Goal: Communication & Community: Answer question/provide support

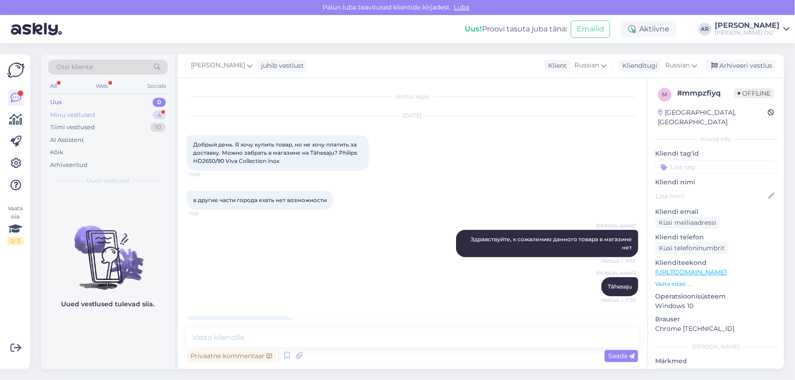
scroll to position [103, 0]
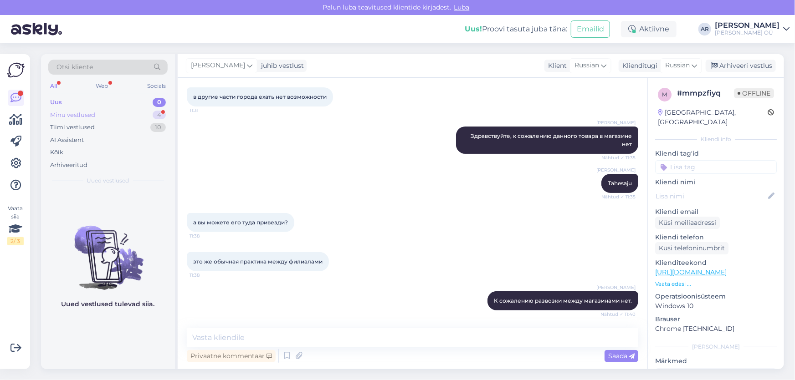
click at [110, 118] on div "Minu vestlused 4" at bounding box center [107, 115] width 119 height 13
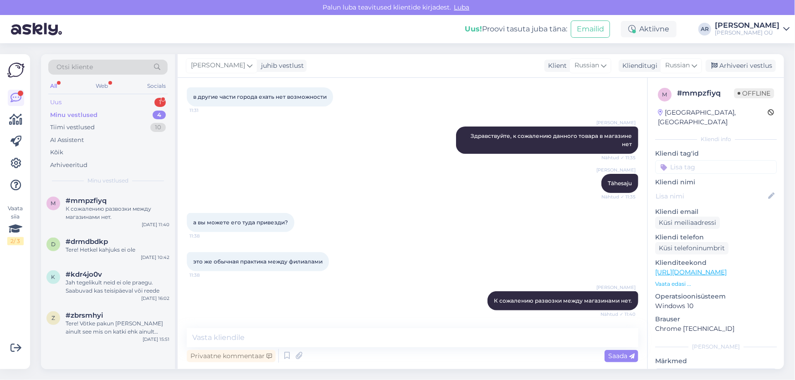
click at [115, 97] on div "Uus 1" at bounding box center [107, 102] width 119 height 13
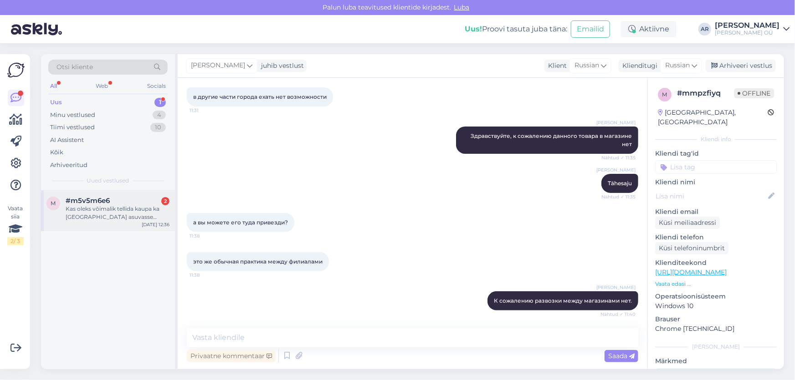
click at [145, 219] on div "Kas oleks võimalik tellida kaupa ka [GEOGRAPHIC_DATA] asuvasse kauplusesse?" at bounding box center [118, 213] width 104 height 16
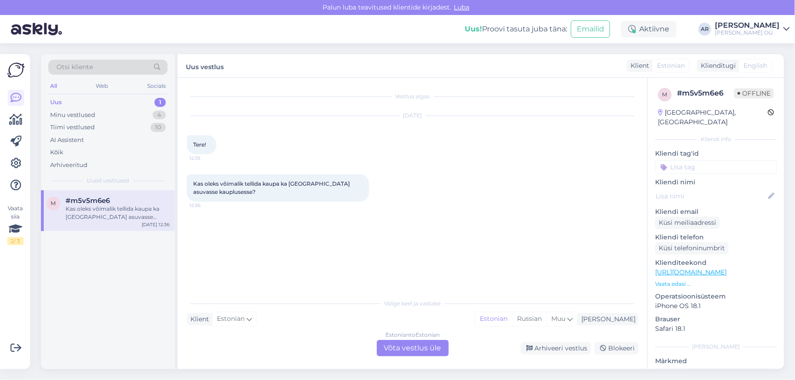
click at [404, 348] on div "Estonian to Estonian Võta vestlus üle" at bounding box center [413, 348] width 72 height 16
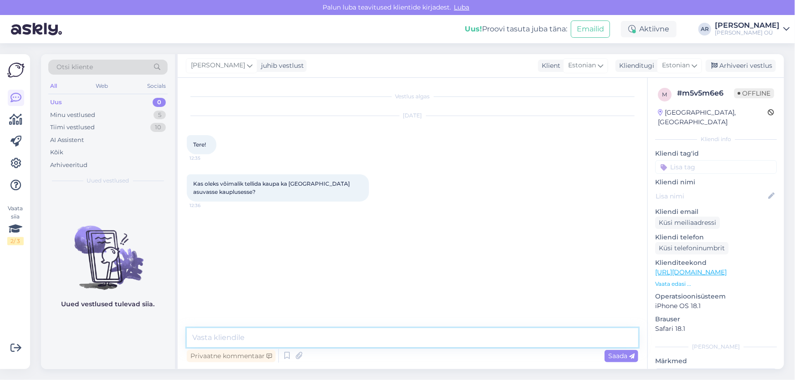
click at [321, 336] on textarea at bounding box center [412, 337] width 451 height 19
type textarea "Tere! On võimalik tellida laost sobiva poodi"
click at [416, 338] on textarea at bounding box center [412, 337] width 451 height 19
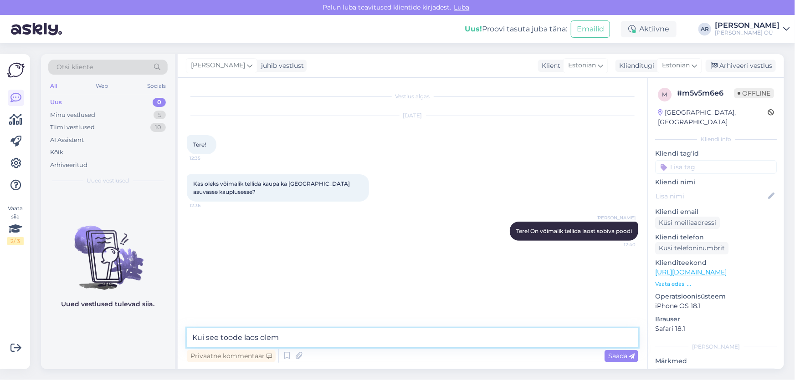
type textarea "Kui see toode laos olems"
type textarea "olemas"
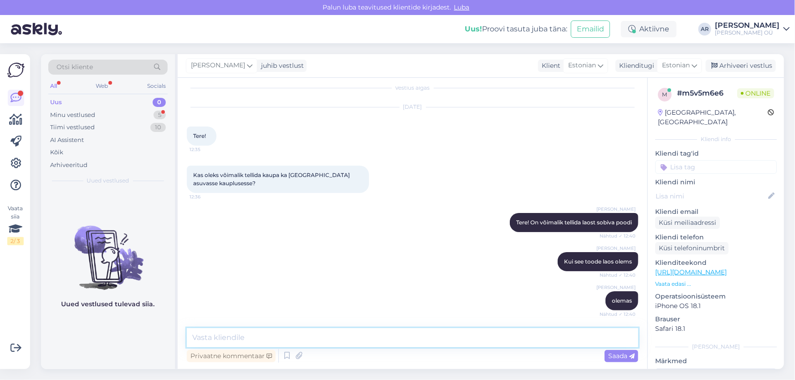
scroll to position [64, 0]
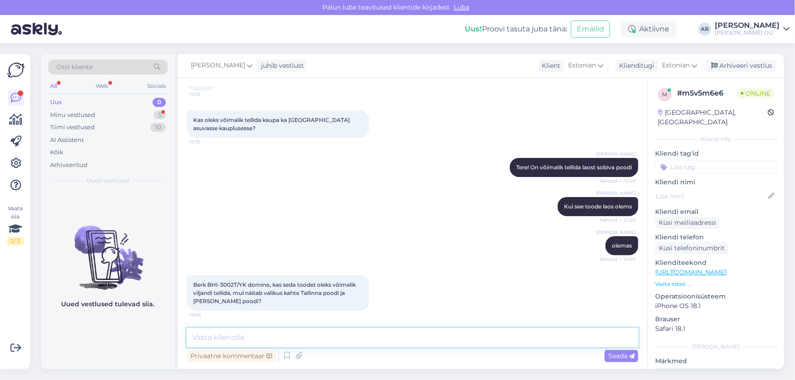
click at [259, 333] on textarea at bounding box center [412, 337] width 451 height 19
type textarea "K"
drag, startPoint x: 246, startPoint y: 284, endPoint x: 190, endPoint y: 284, distance: 56.0
click at [190, 284] on div "Berk BHI-3002T/YK domino, kas seda toodet oleks võimalik viljandi tellida, mul …" at bounding box center [278, 294] width 182 height 36
copy span "Berk BHI-3002T/YK"
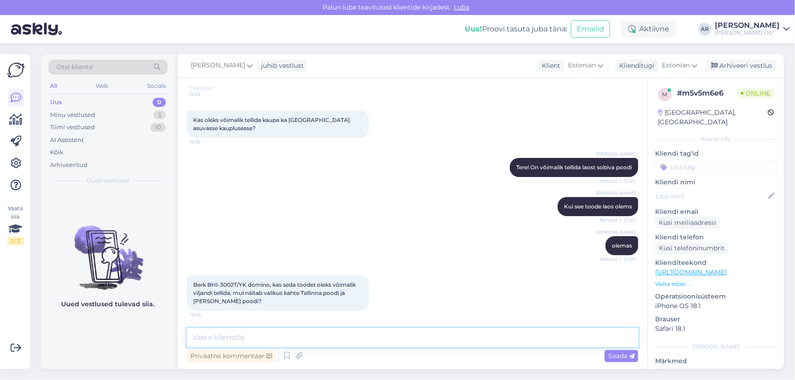
click at [342, 337] on textarea at bounding box center [412, 337] width 451 height 19
type textarea "Kahjuks ei ole võimalik poodi tellida, aga on võimalik tellida DPDga maja ette"
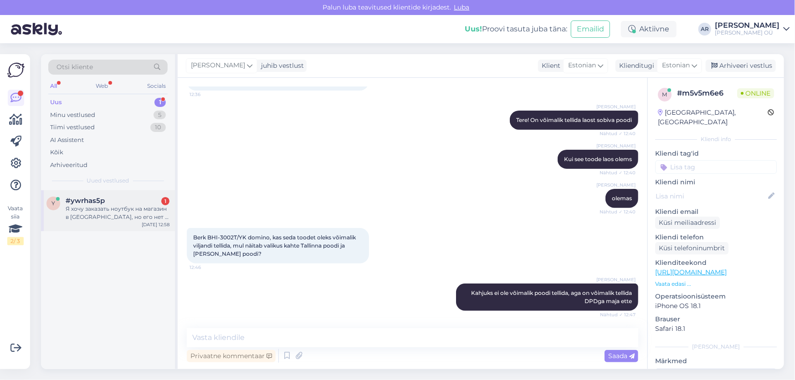
click at [142, 211] on div "Я хочу заказать ноутбук на магазин в [GEOGRAPHIC_DATA], но его нет в списке?" at bounding box center [118, 213] width 104 height 16
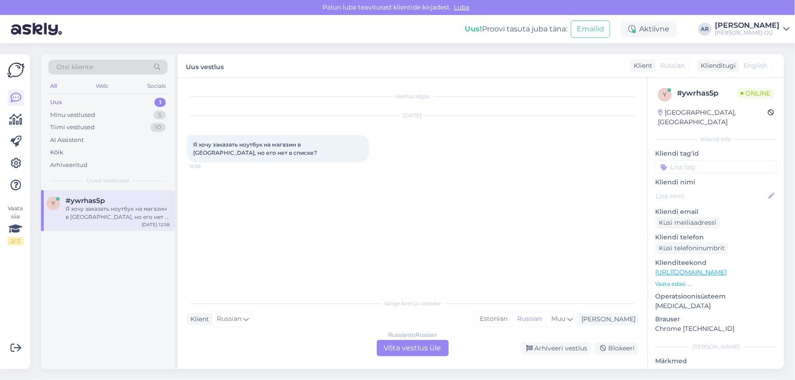
click at [419, 353] on div "Russian to Russian Võta vestlus üle" at bounding box center [413, 348] width 72 height 16
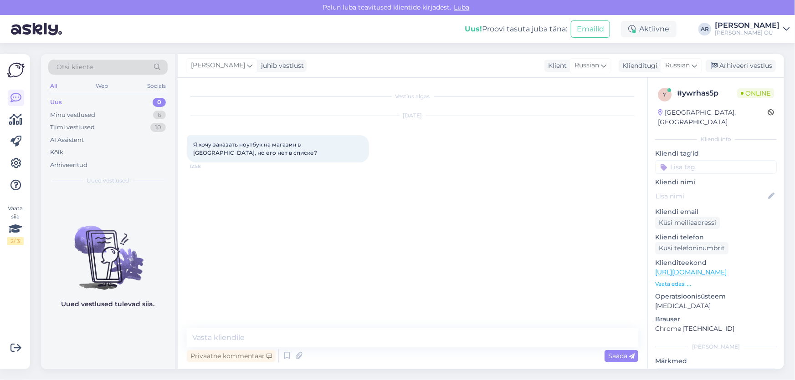
click at [677, 280] on p "Vaata edasi ..." at bounding box center [716, 284] width 122 height 8
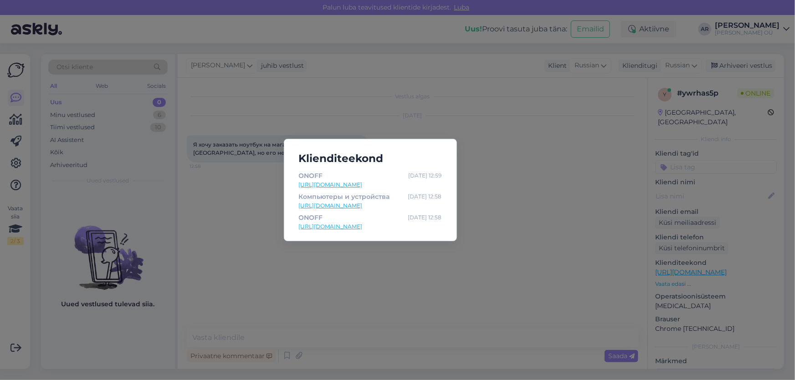
click at [384, 206] on link "[URL][DOMAIN_NAME]" at bounding box center [370, 206] width 143 height 8
click at [322, 225] on link "[URL][DOMAIN_NAME]" at bounding box center [370, 227] width 143 height 8
click at [572, 266] on div "Klienditeekond ONOFF [DATE] 12:59 [URL][DOMAIN_NAME] Компьютеры и устройства [D…" at bounding box center [397, 190] width 795 height 380
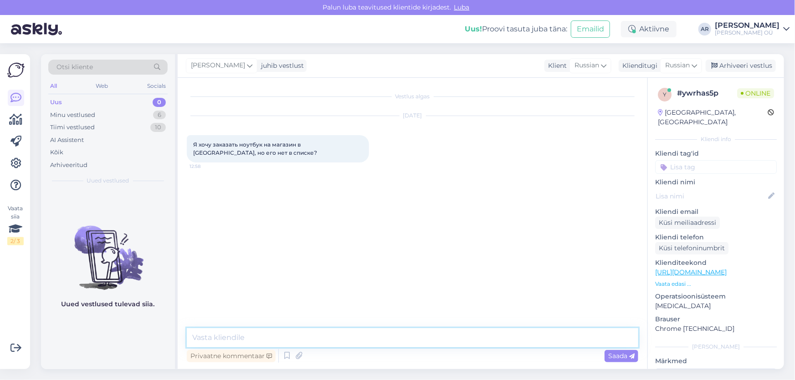
click at [325, 342] on textarea at bounding box center [412, 337] width 451 height 19
type textarea "Здравствуйте, какой код товара?"
click at [136, 112] on div "Minu vestlused 6" at bounding box center [107, 115] width 119 height 13
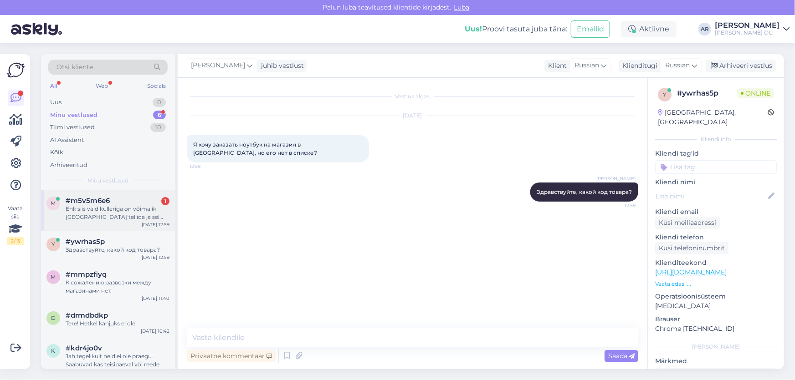
click at [140, 215] on div "Ehk siis vaid kulleriga on võimalik [GEOGRAPHIC_DATA] tellida ja sel juhul lisa…" at bounding box center [118, 213] width 104 height 16
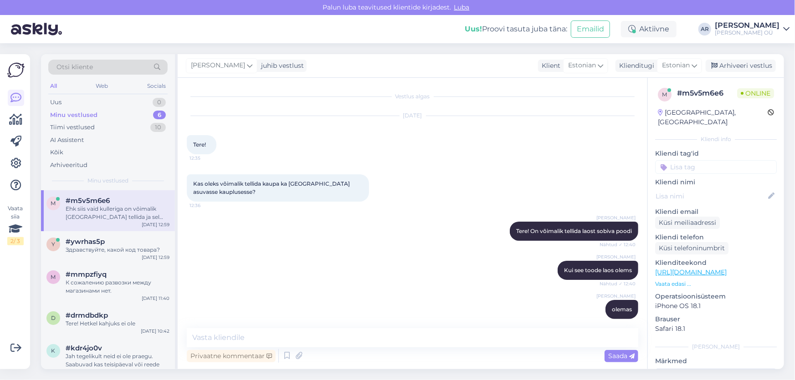
scroll to position [159, 0]
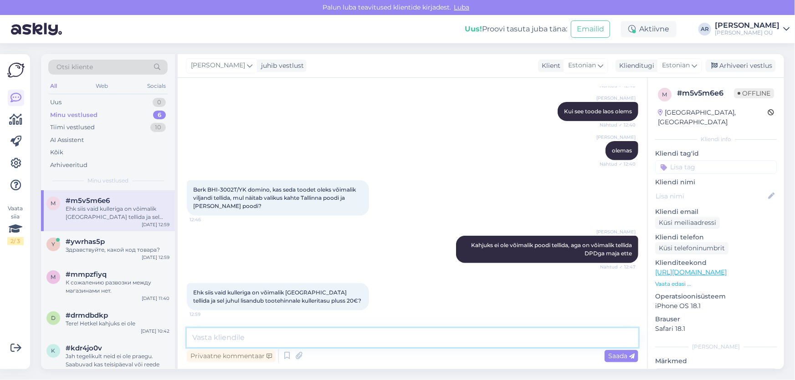
click at [232, 339] on textarea at bounding box center [412, 337] width 451 height 19
type textarea "j"
type textarea "Jah, on nii"
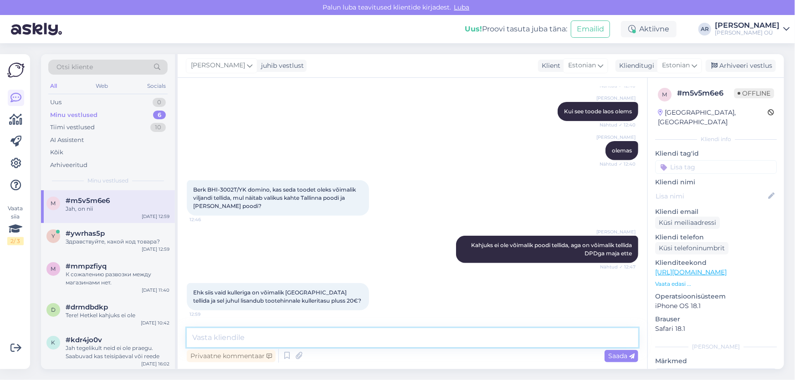
scroll to position [198, 0]
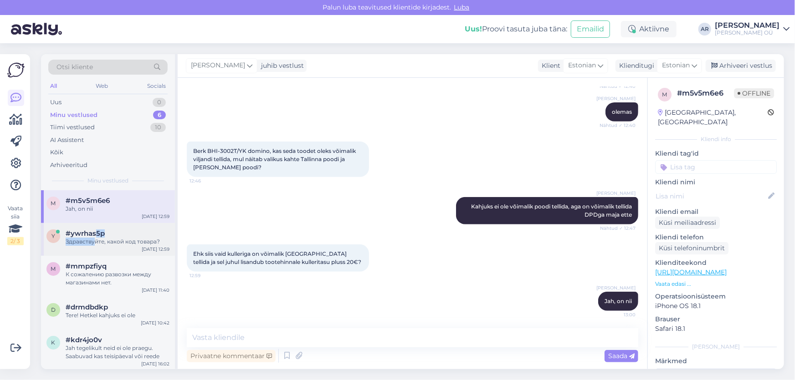
click at [96, 238] on div "#ywrhas5p Здравствуйте, какой код товара?" at bounding box center [118, 238] width 104 height 16
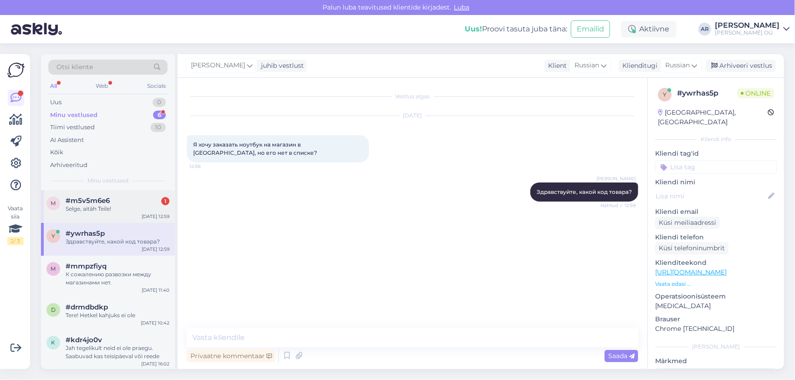
click at [122, 206] on div "Selge, aitäh Teile!" at bounding box center [118, 209] width 104 height 8
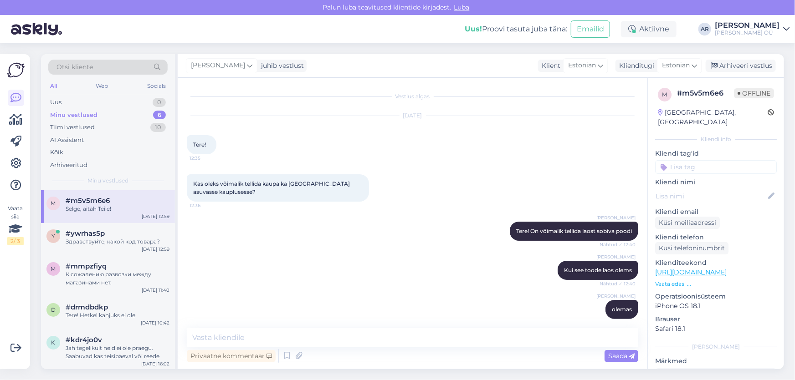
scroll to position [237, 0]
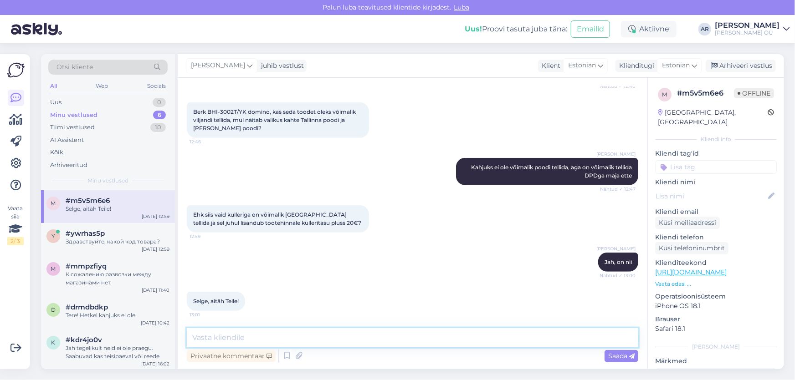
click at [288, 340] on textarea at bounding box center [412, 337] width 451 height 19
type textarea "Palun!"
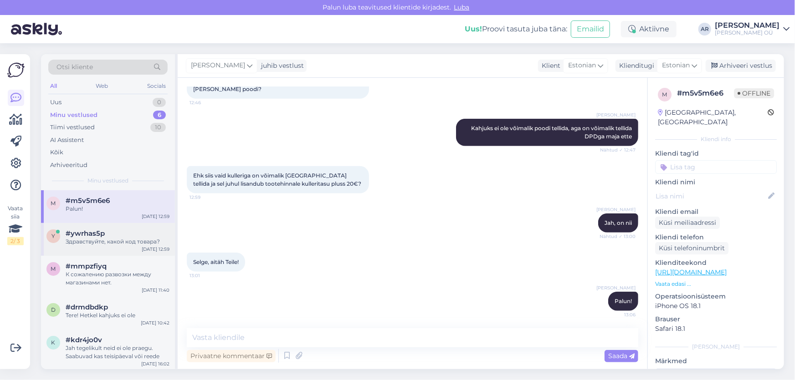
click at [122, 244] on div "Здравствуйте, какой код товара?" at bounding box center [118, 242] width 104 height 8
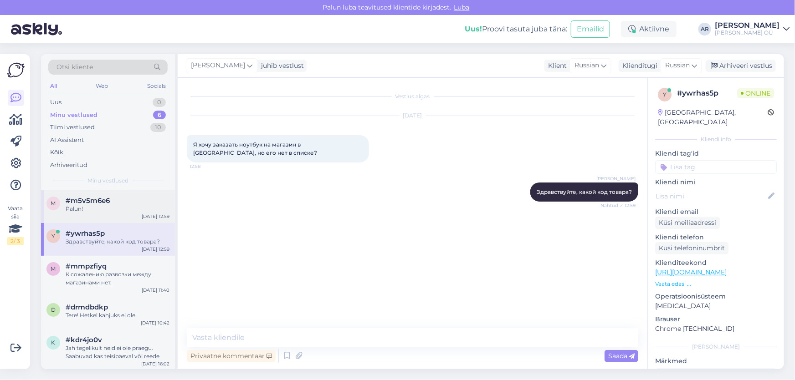
click at [128, 200] on div "#m5v5m6e6" at bounding box center [118, 201] width 104 height 8
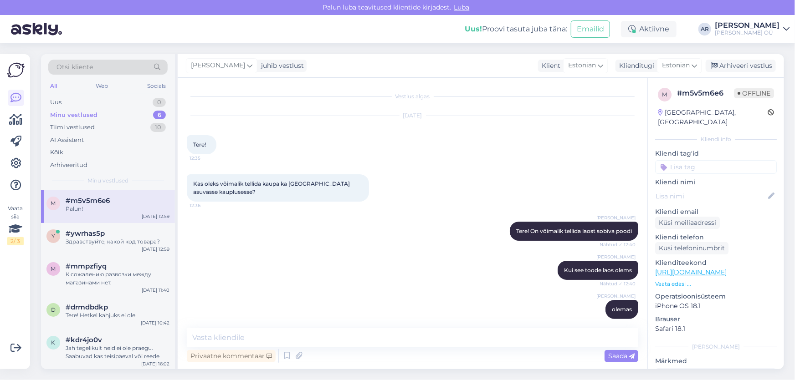
scroll to position [276, 0]
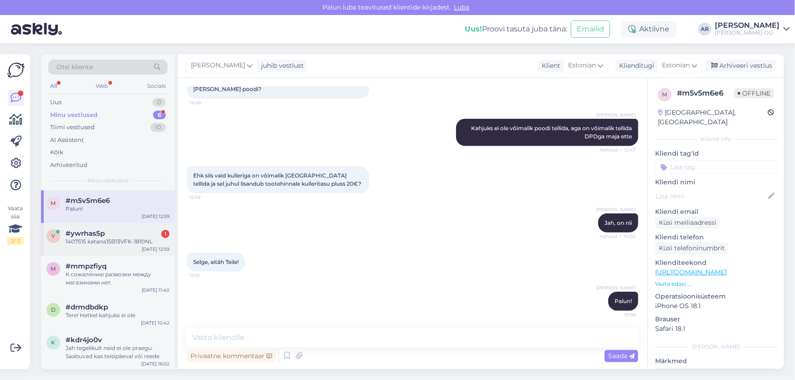
click at [120, 233] on div "#ywrhas5p 1" at bounding box center [118, 234] width 104 height 8
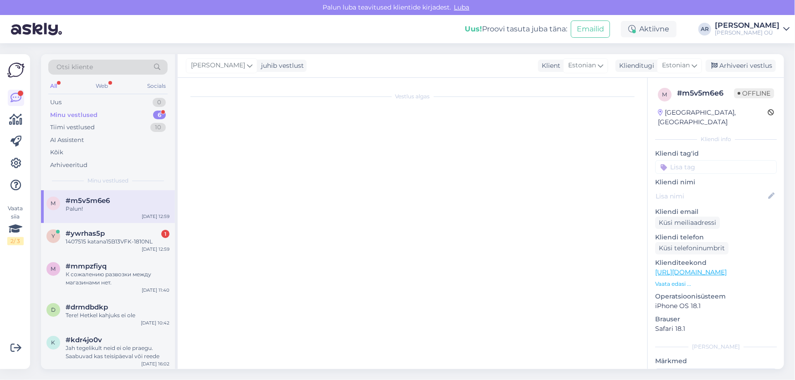
scroll to position [0, 0]
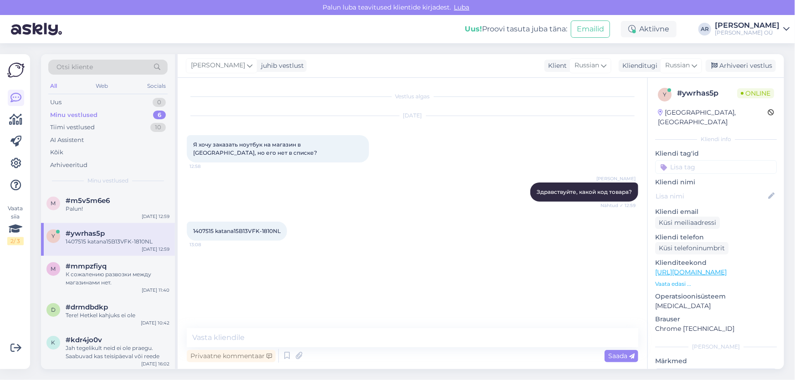
click at [259, 230] on span "1407515 katana15B13VFK-1810NL" at bounding box center [236, 231] width 87 height 7
drag, startPoint x: 213, startPoint y: 229, endPoint x: 190, endPoint y: 230, distance: 23.2
click at [190, 230] on div "1407515 katana15B13VFK-1810NL 13:08" at bounding box center [237, 231] width 100 height 19
copy span "1407515"
click at [317, 326] on div "Vestlus algas [DATE] Я хочу заказать ноутбук на магазин в Пярну, но его нет в с…" at bounding box center [413, 224] width 470 height 292
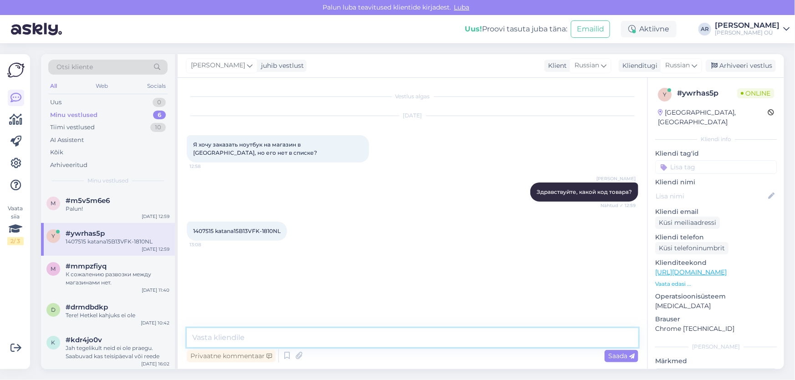
click at [317, 341] on textarea at bounding box center [412, 337] width 451 height 19
type textarea "n"
type textarea "Товар не заказать в магазин Пярну, можно заказать с доставкой"
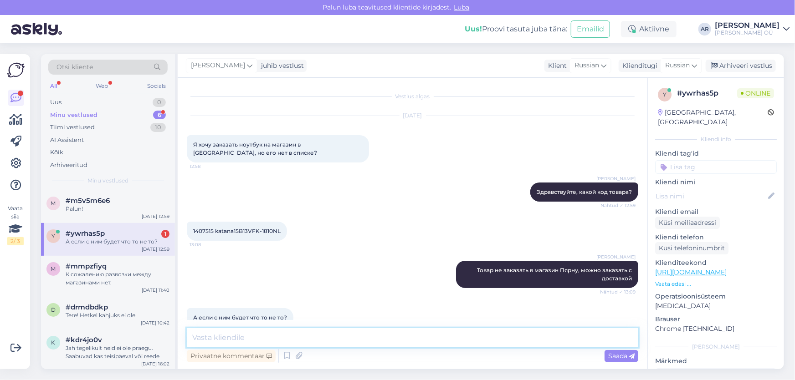
scroll to position [17, 0]
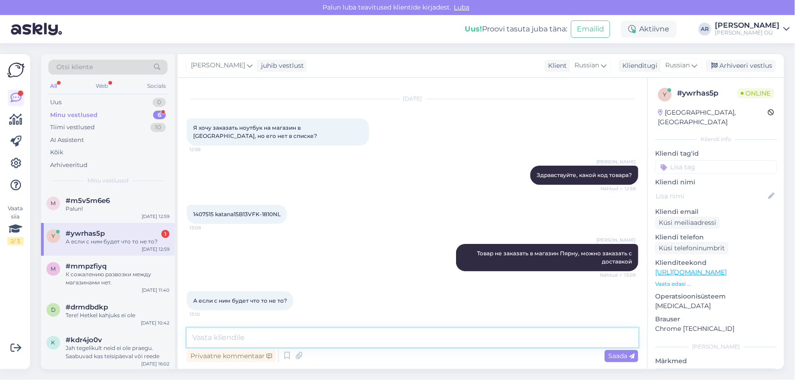
click at [281, 338] on textarea at bounding box center [412, 337] width 451 height 19
click at [294, 326] on div "Vestlus algas [DATE] Я хочу заказать ноутбук на магазин в Пярну, но его нет в с…" at bounding box center [413, 224] width 470 height 292
click at [290, 332] on textarea at bounding box center [412, 337] width 451 height 19
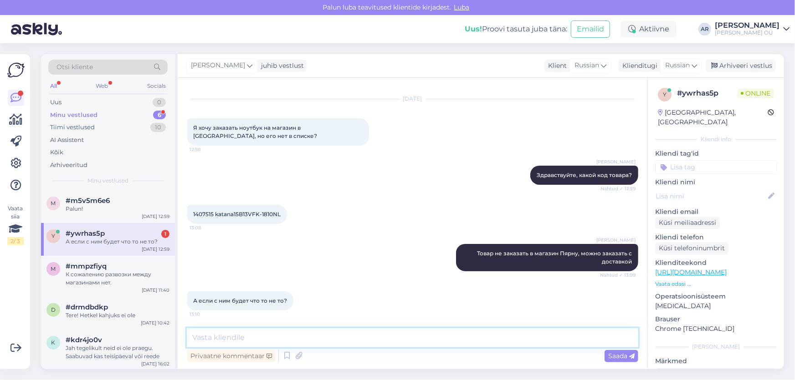
click at [290, 332] on textarea at bounding box center [412, 337] width 451 height 19
click at [326, 330] on textarea at bounding box center [412, 337] width 451 height 19
type textarea "у вас есть право отказаться от покупки в течении 14 дней"
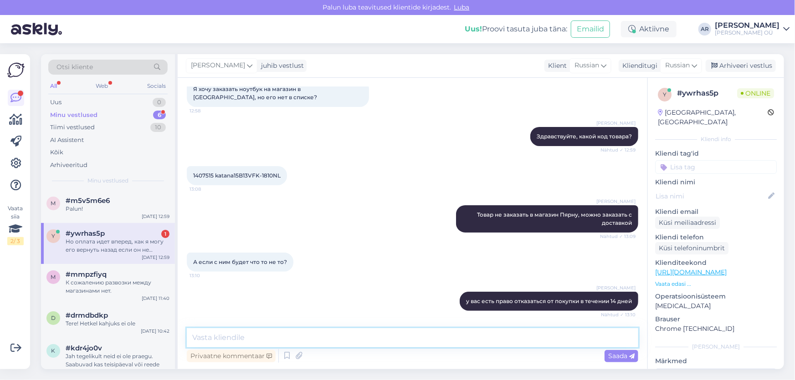
scroll to position [103, 0]
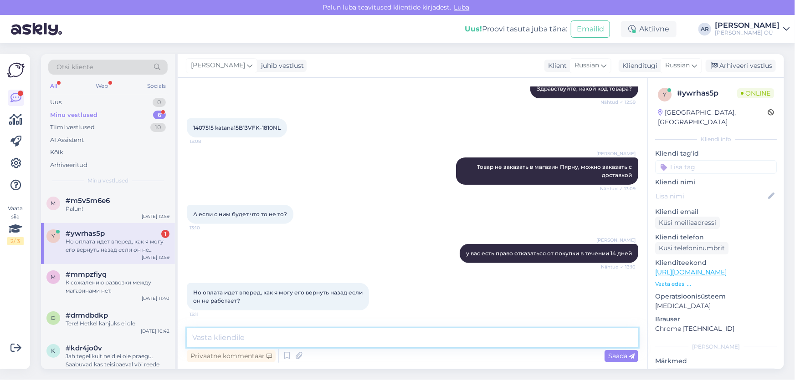
click at [254, 341] on textarea at bounding box center [412, 337] width 451 height 19
click at [254, 334] on textarea at bounding box center [412, 337] width 451 height 19
type textarea "G"
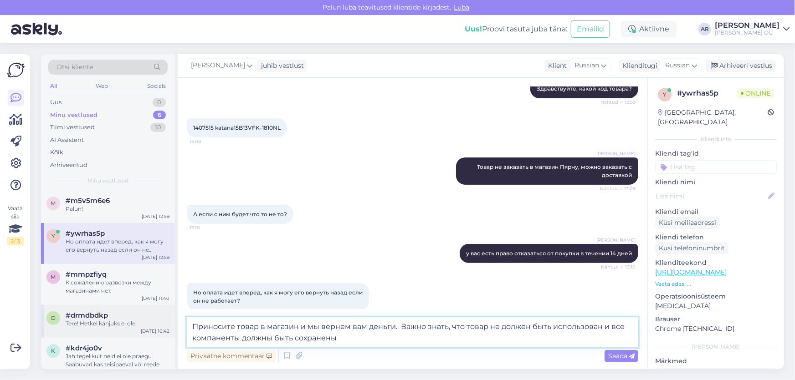
drag, startPoint x: 337, startPoint y: 340, endPoint x: 164, endPoint y: 325, distance: 173.3
click at [161, 323] on div "Otsi kliente All Web Socials Uus 0 Minu vestlused 6 Tiimi vestlused 10 AI Assis…" at bounding box center [412, 211] width 743 height 315
type textarea "Приносите товар в магазин и мы вернем вам деньги. Важно знать, что товар не дол…"
click at [339, 338] on textarea "Приносите товар в магазин и мы вернем вам деньги. Важно знать, что товар не дол…" at bounding box center [412, 332] width 451 height 30
click at [340, 338] on textarea "Приносите товар в магазин и мы вернем вам деньги. Важно знать, что товар не дол…" at bounding box center [412, 332] width 451 height 30
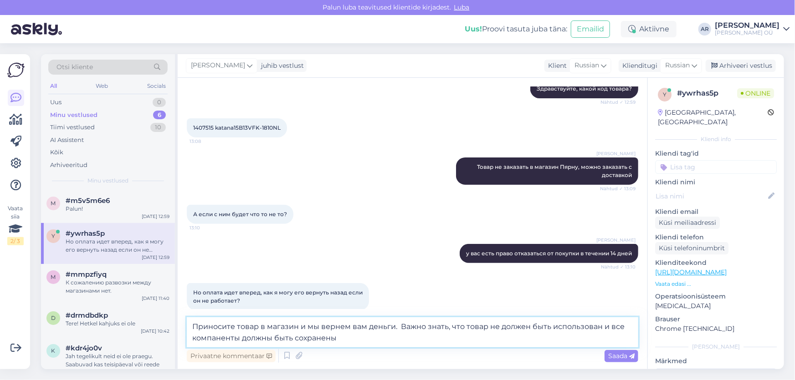
drag, startPoint x: 340, startPoint y: 338, endPoint x: 332, endPoint y: 337, distance: 7.8
click at [332, 337] on textarea "Приносите товар в магазин и мы вернем вам деньги. Важно знать, что товар не дол…" at bounding box center [412, 332] width 451 height 30
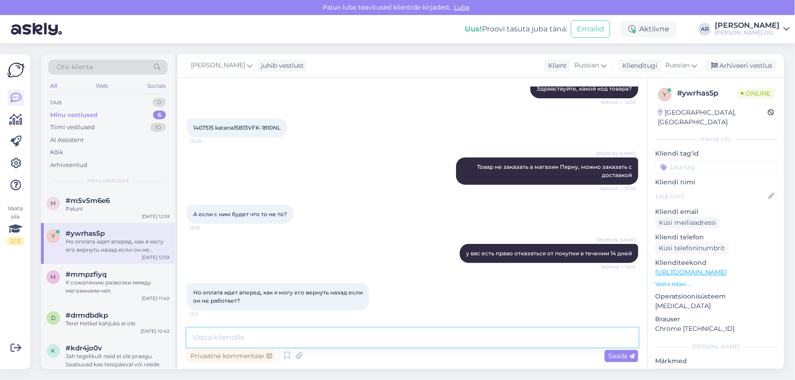
click at [313, 334] on textarea at bounding box center [412, 337] width 451 height 19
paste textarea "принесите товар в магазин, и мы вернём вам деньги. Важно, чтобы товар не был ис…"
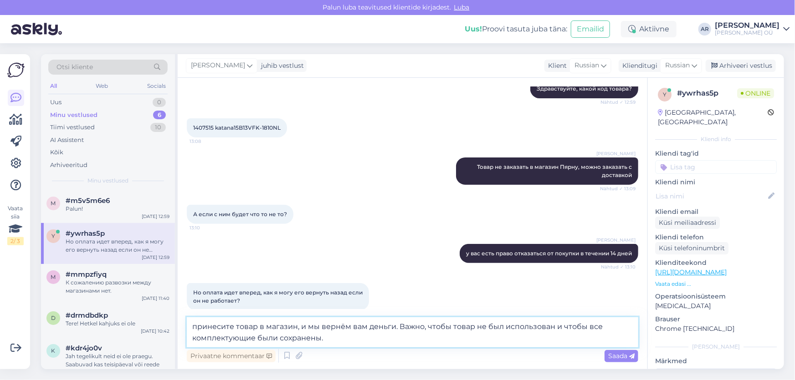
drag, startPoint x: 232, startPoint y: 328, endPoint x: 189, endPoint y: 325, distance: 43.8
click at [189, 325] on textarea "принесите товар в магазин, и мы вернём вам деньги. Важно, чтобы товар не был ис…" at bounding box center [412, 332] width 451 height 30
click at [553, 326] on textarea "Принесете товар в магазин, и мы вернём вам деньги. Важно, чтобы товар не был ис…" at bounding box center [412, 332] width 451 height 30
type textarea "Принесете товар в магазин, и мы вернём вам деньги. Важно, чтобы товар не был ис…"
click at [602, 335] on textarea "Принесете товар в магазин, и мы вернём вам деньги. Важно, чтобы товар не был ис…" at bounding box center [412, 332] width 451 height 30
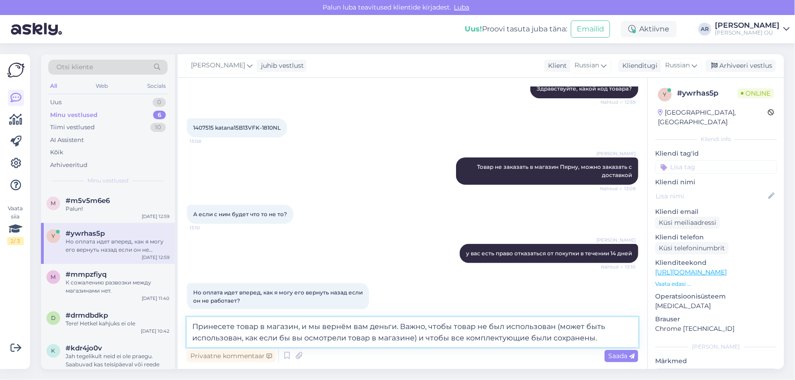
click at [601, 337] on textarea "Принесете товар в магазин, и мы вернём вам деньги. Важно, чтобы товар не был ис…" at bounding box center [412, 332] width 451 height 30
click at [599, 338] on textarea "Принесете товар в магазин, и мы вернём вам деньги. Важно, чтобы товар не был ис…" at bounding box center [412, 332] width 451 height 30
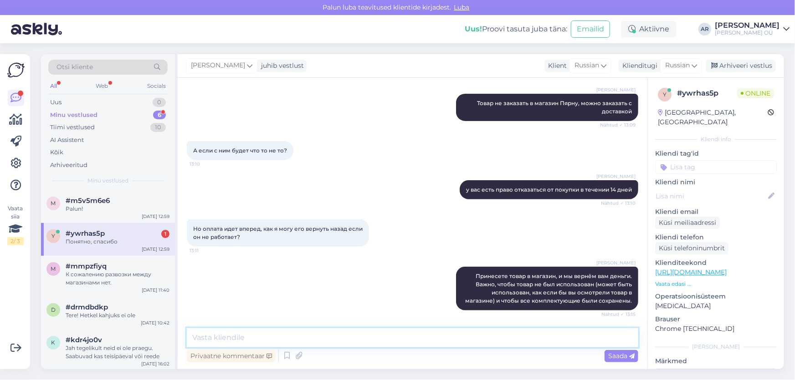
scroll to position [206, 0]
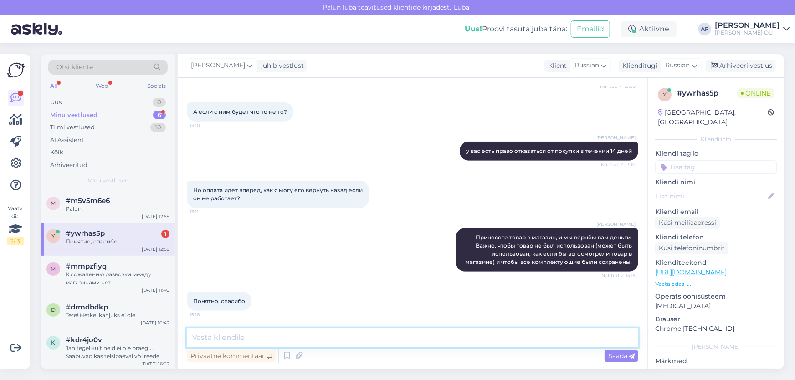
click at [254, 333] on textarea at bounding box center [412, 337] width 451 height 19
type textarea "G"
type textarea "Пожалуйста."
